Goal: Task Accomplishment & Management: Use online tool/utility

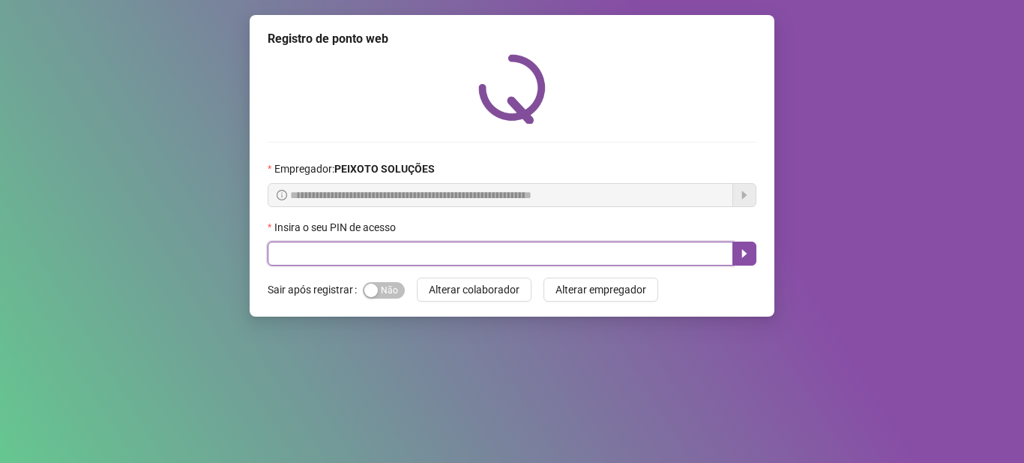
click at [486, 257] on input "text" at bounding box center [501, 253] width 466 height 24
type input "*****"
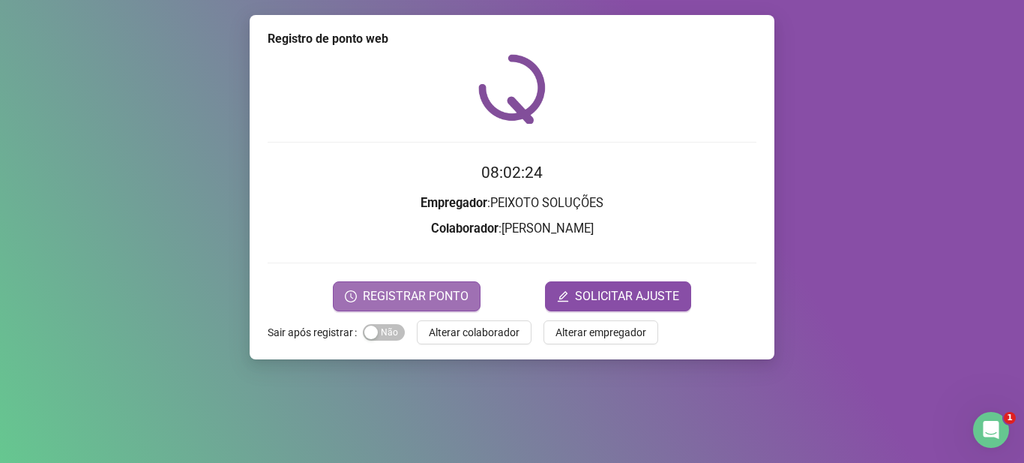
click at [456, 287] on form "08:02:24 Empregador : PEIXOTO SOLUÇÕES Colaborador : THALLES VAZ DE CARVALHO RE…" at bounding box center [512, 235] width 489 height 150
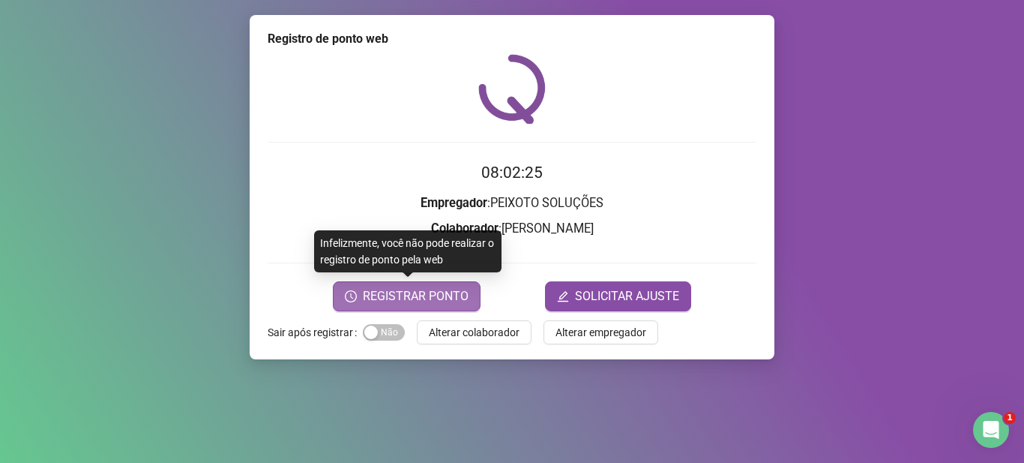
click at [456, 287] on span "REGISTRAR PONTO" at bounding box center [416, 296] width 106 height 18
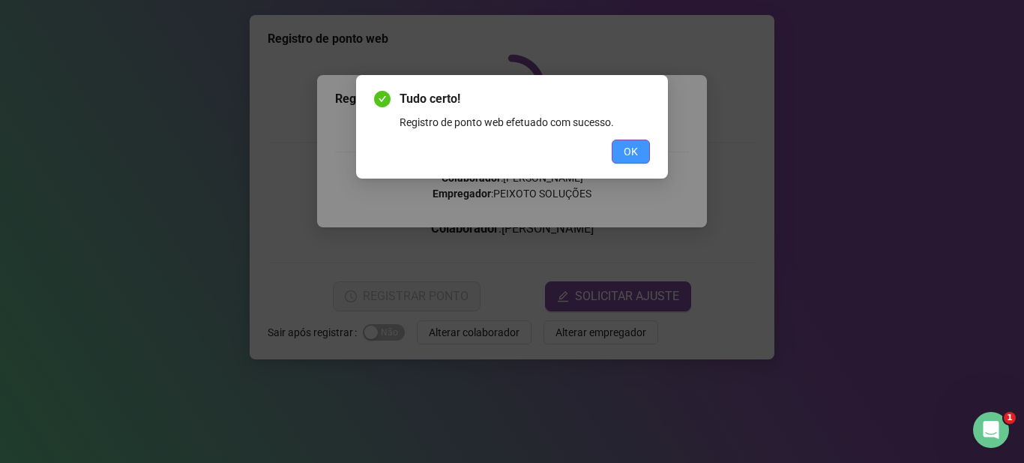
click at [626, 152] on span "OK" at bounding box center [631, 151] width 14 height 16
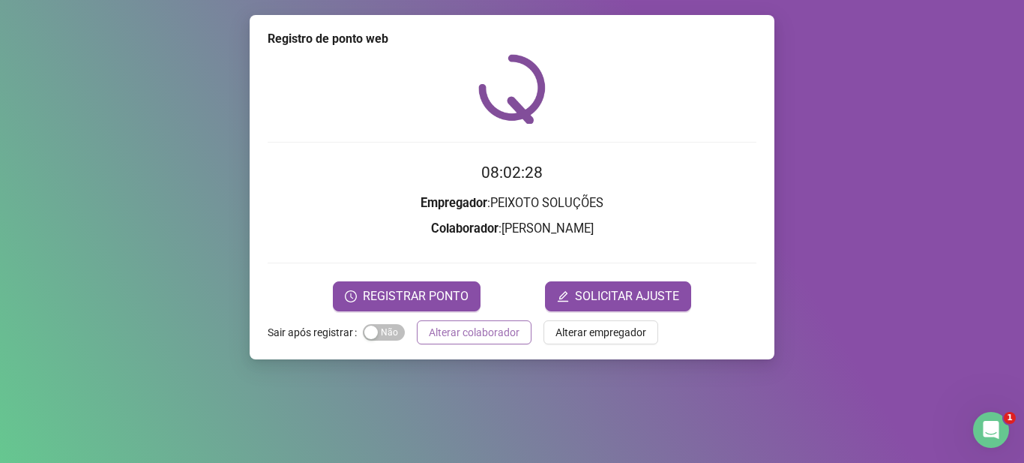
click at [484, 340] on span "Alterar colaborador" at bounding box center [474, 332] width 91 height 16
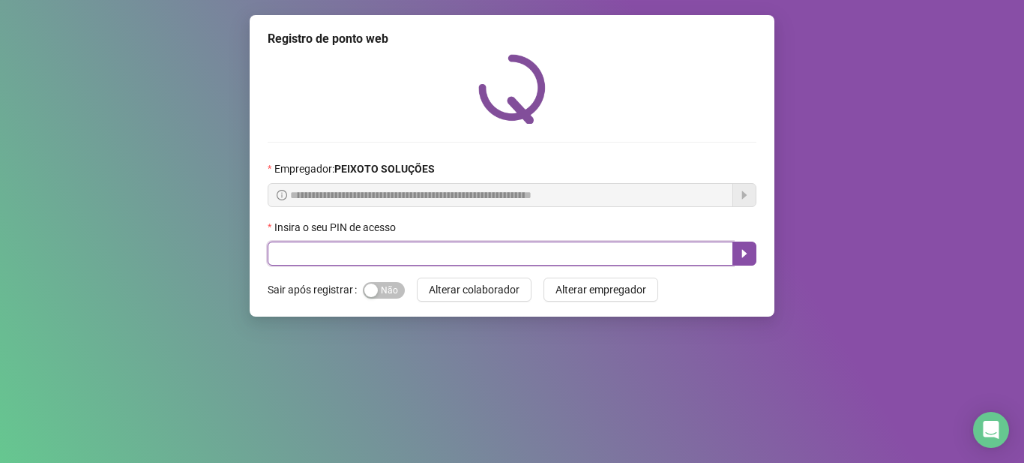
click at [436, 256] on input "text" at bounding box center [501, 253] width 466 height 24
type input "*****"
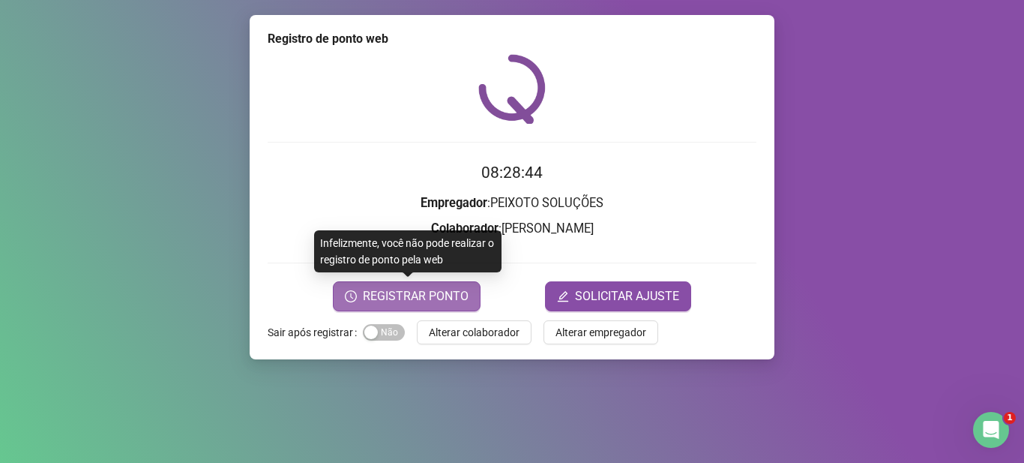
click at [449, 288] on span "REGISTRAR PONTO" at bounding box center [416, 296] width 106 height 18
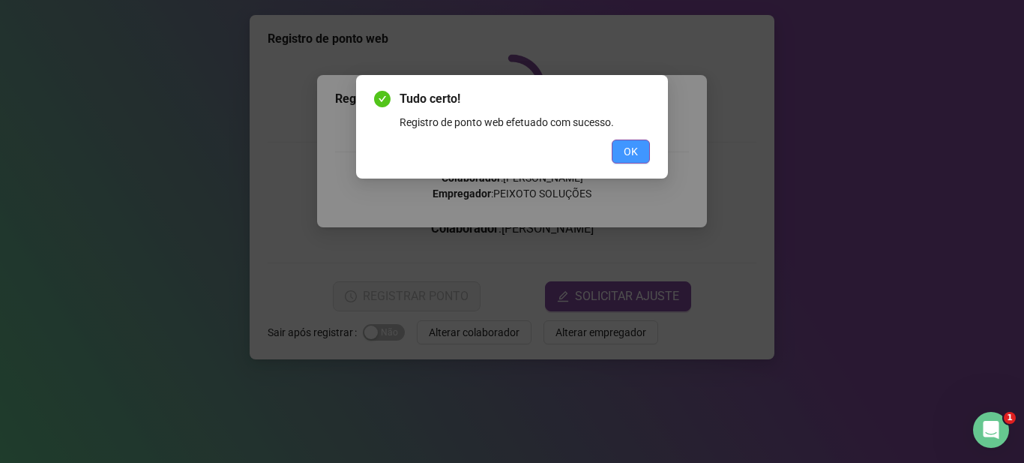
click at [618, 146] on button "OK" at bounding box center [631, 151] width 38 height 24
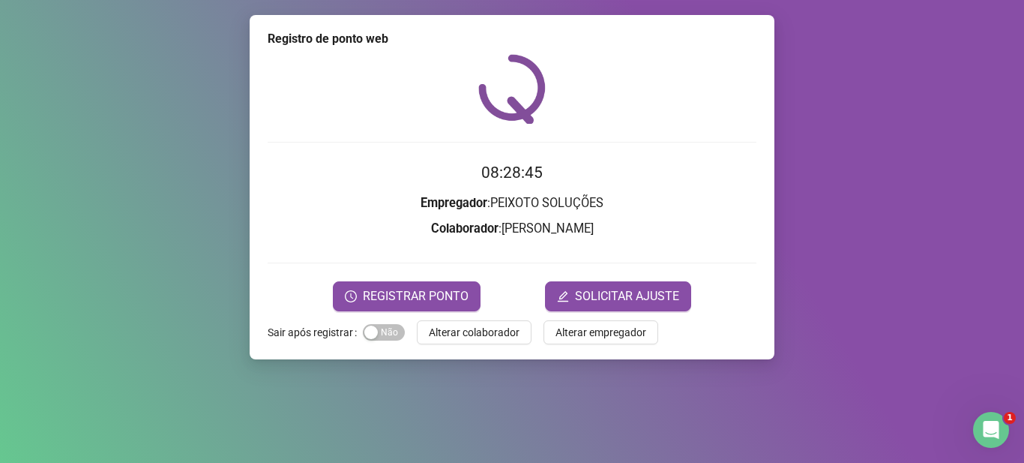
click at [465, 326] on span "Alterar colaborador" at bounding box center [474, 332] width 91 height 16
